Goal: Task Accomplishment & Management: Manage account settings

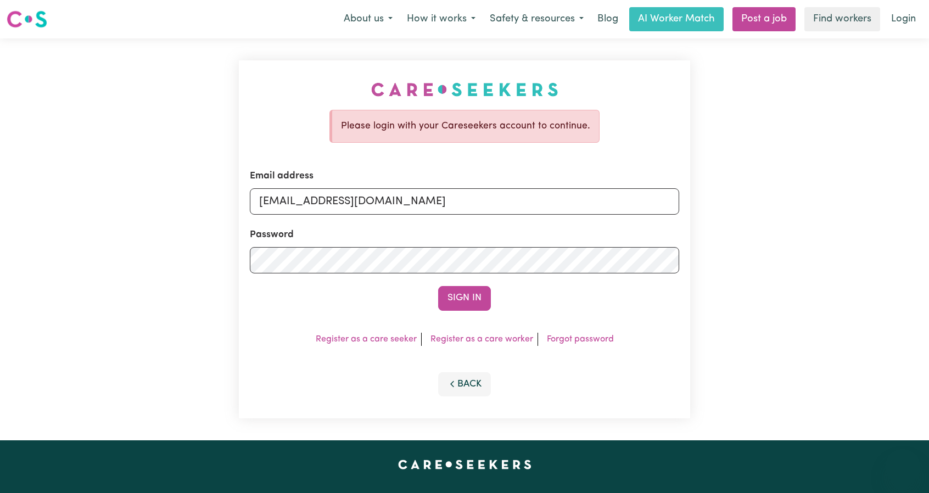
click at [467, 298] on button "Sign In" at bounding box center [464, 298] width 53 height 24
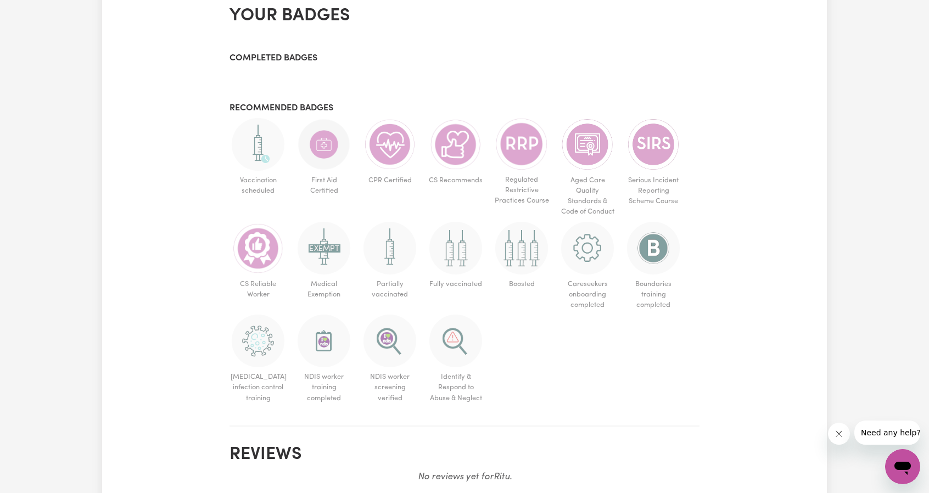
scroll to position [494, 0]
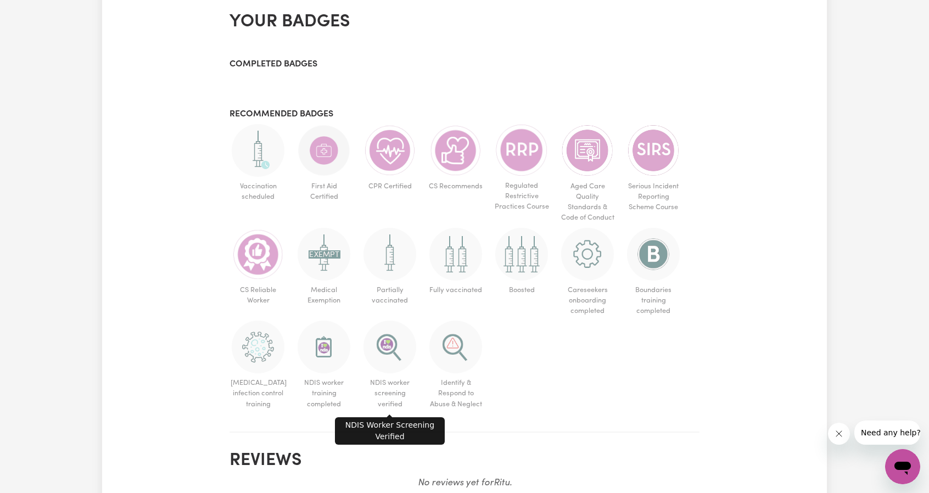
click at [387, 343] on img at bounding box center [389, 347] width 53 height 53
click at [391, 366] on img at bounding box center [389, 347] width 53 height 53
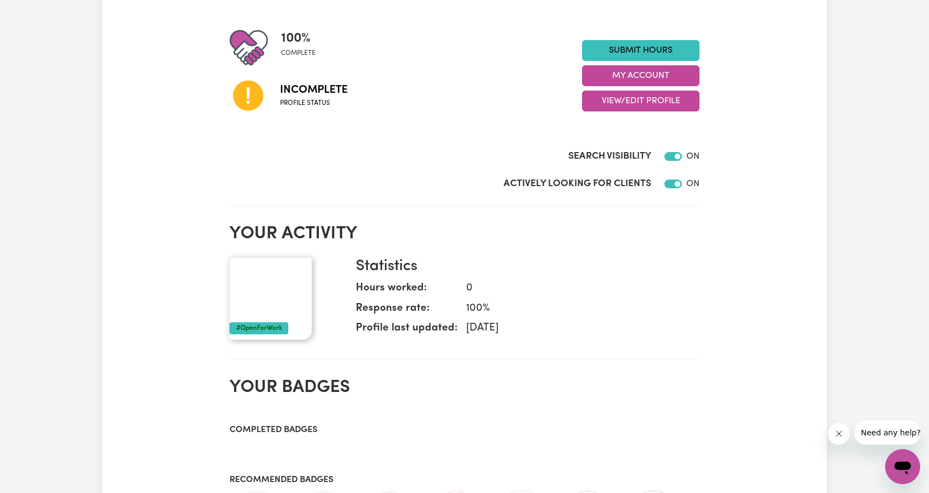
scroll to position [55, 0]
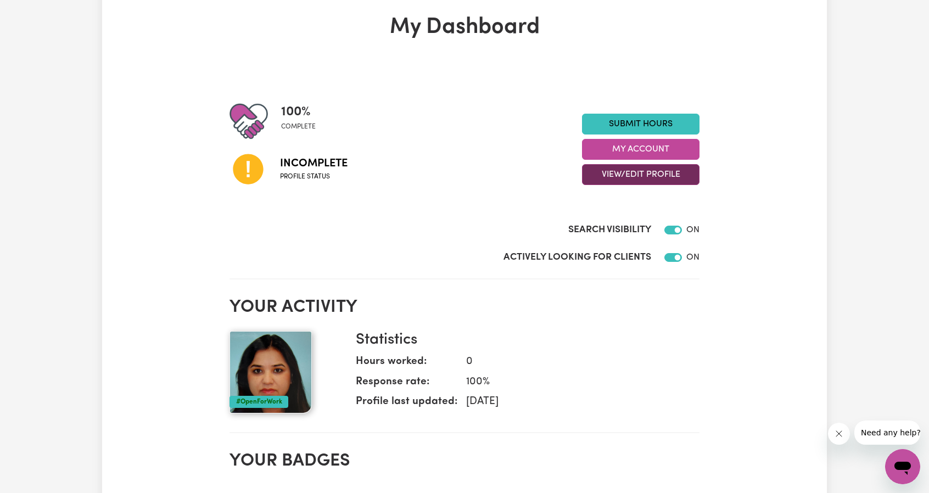
click at [653, 174] on button "View/Edit Profile" at bounding box center [640, 174] width 117 height 21
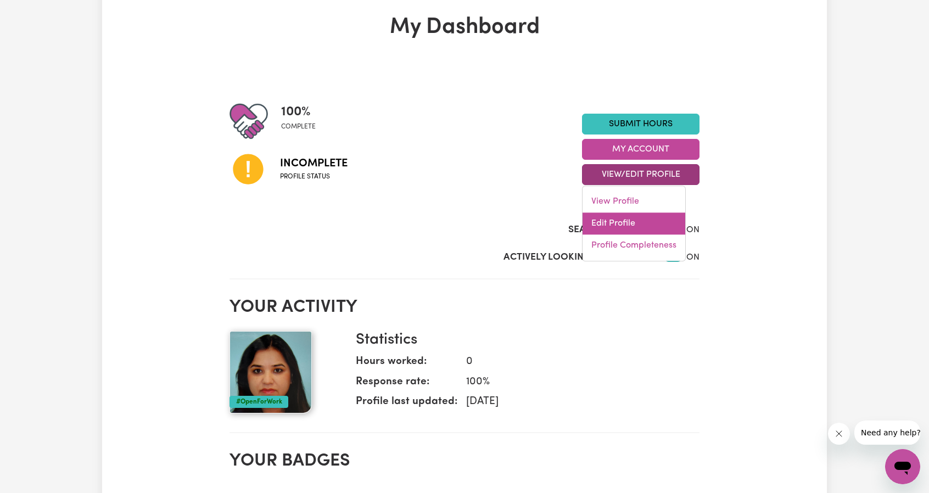
click at [608, 215] on link "Edit Profile" at bounding box center [634, 223] width 103 height 22
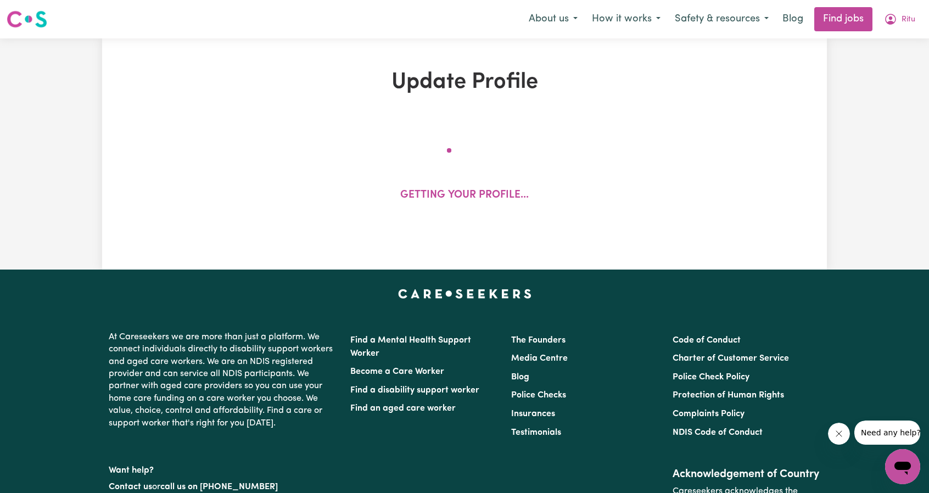
select select "[DEMOGRAPHIC_DATA]"
select select "[DEMOGRAPHIC_DATA] Work Visa"
select select "Studying a healthcare related degree or qualification"
select select "37"
select select "45"
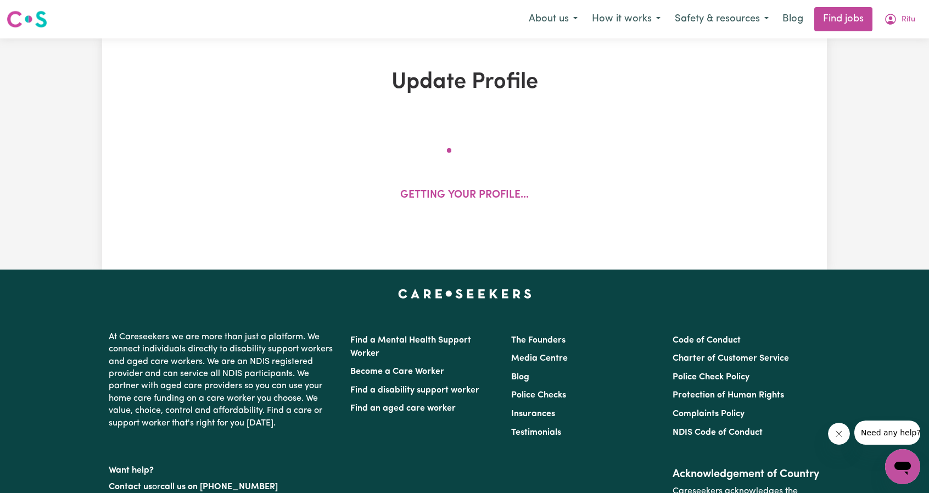
select select "67"
select select "75"
